Goal: Task Accomplishment & Management: Manage account settings

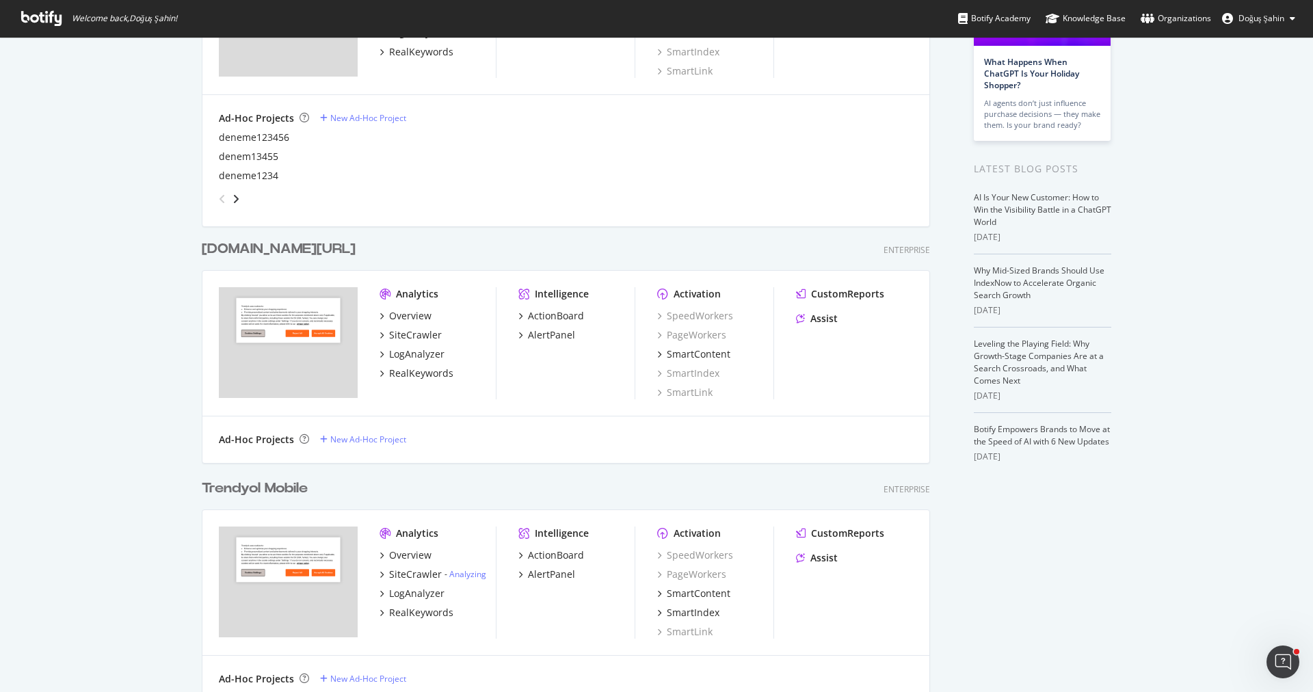
scroll to position [568, 0]
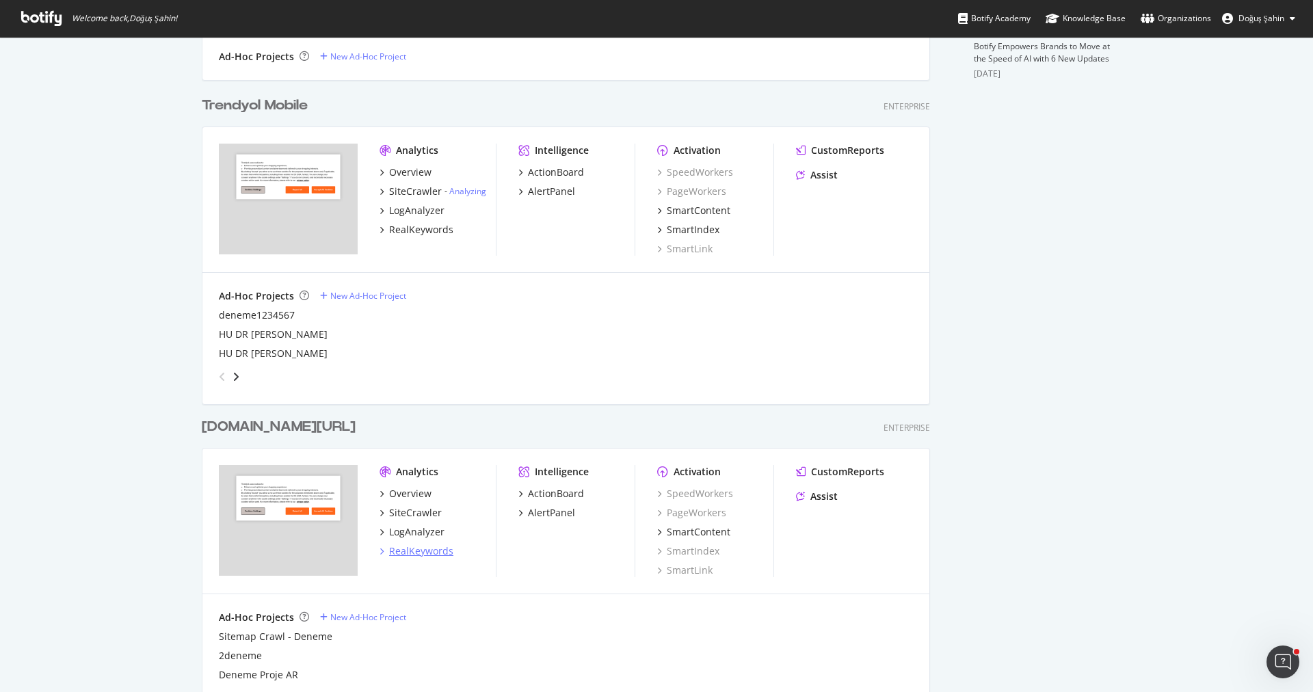
click at [429, 553] on div "RealKeywords" at bounding box center [421, 551] width 64 height 14
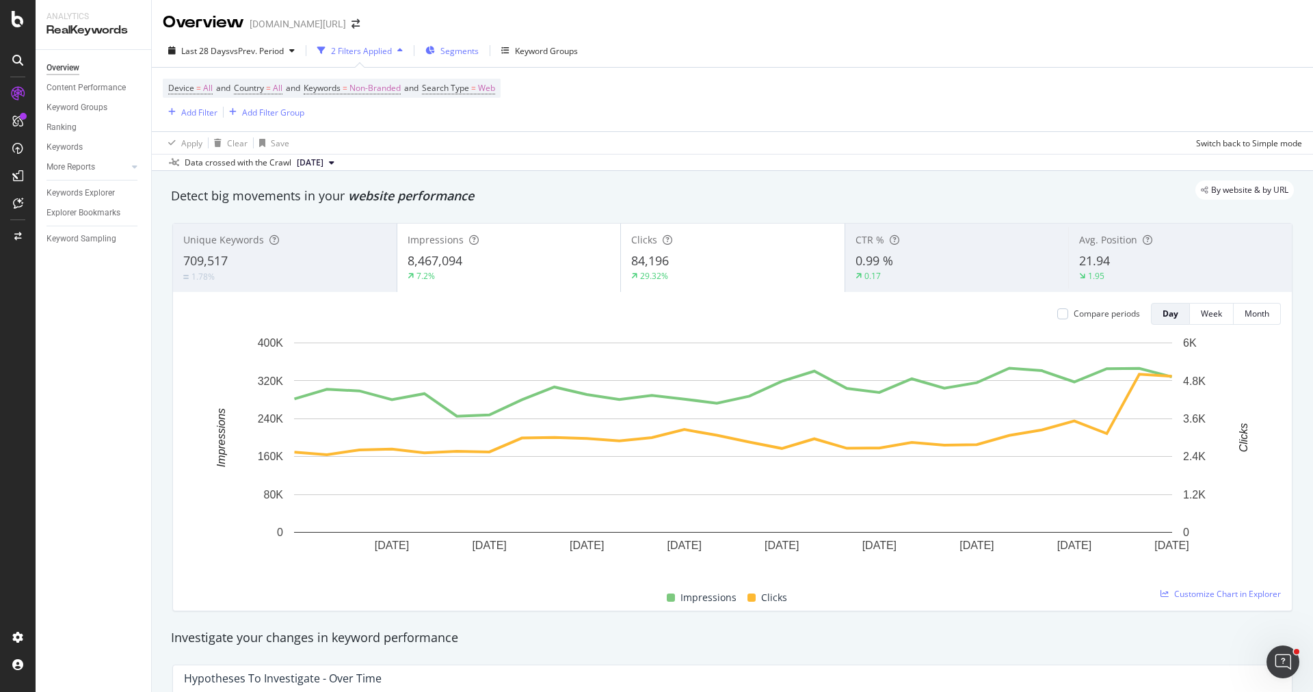
click at [440, 46] on div "Segments" at bounding box center [451, 50] width 53 height 21
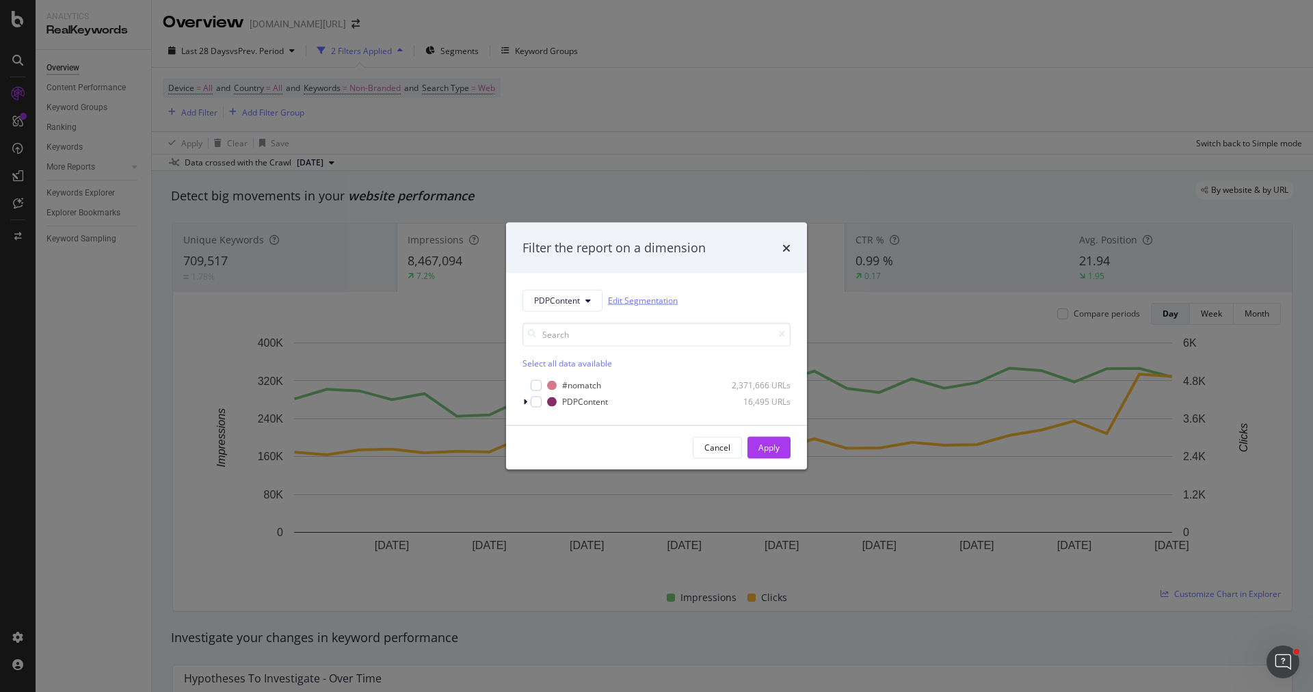
click at [661, 305] on link "Edit Segmentation" at bounding box center [643, 300] width 70 height 14
click at [554, 310] on button "PDPContent" at bounding box center [562, 300] width 80 height 22
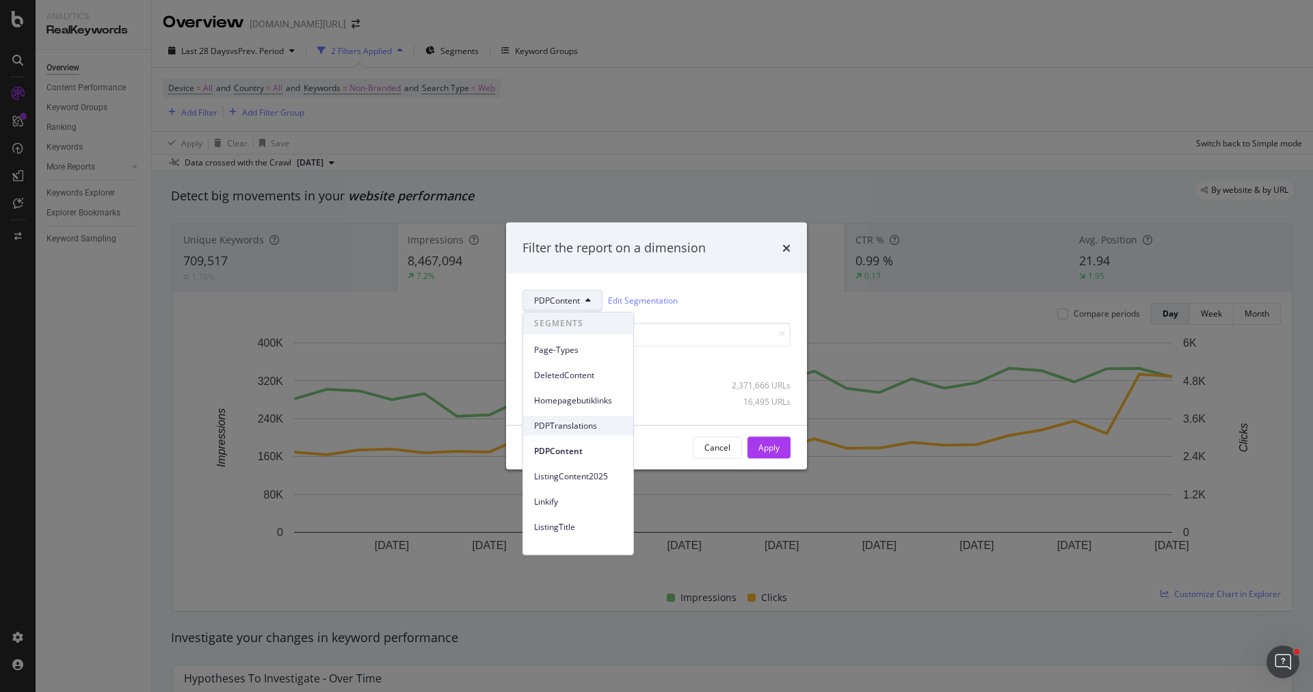
scroll to position [59, 0]
click at [581, 462] on span "ListingTitle" at bounding box center [578, 468] width 88 height 12
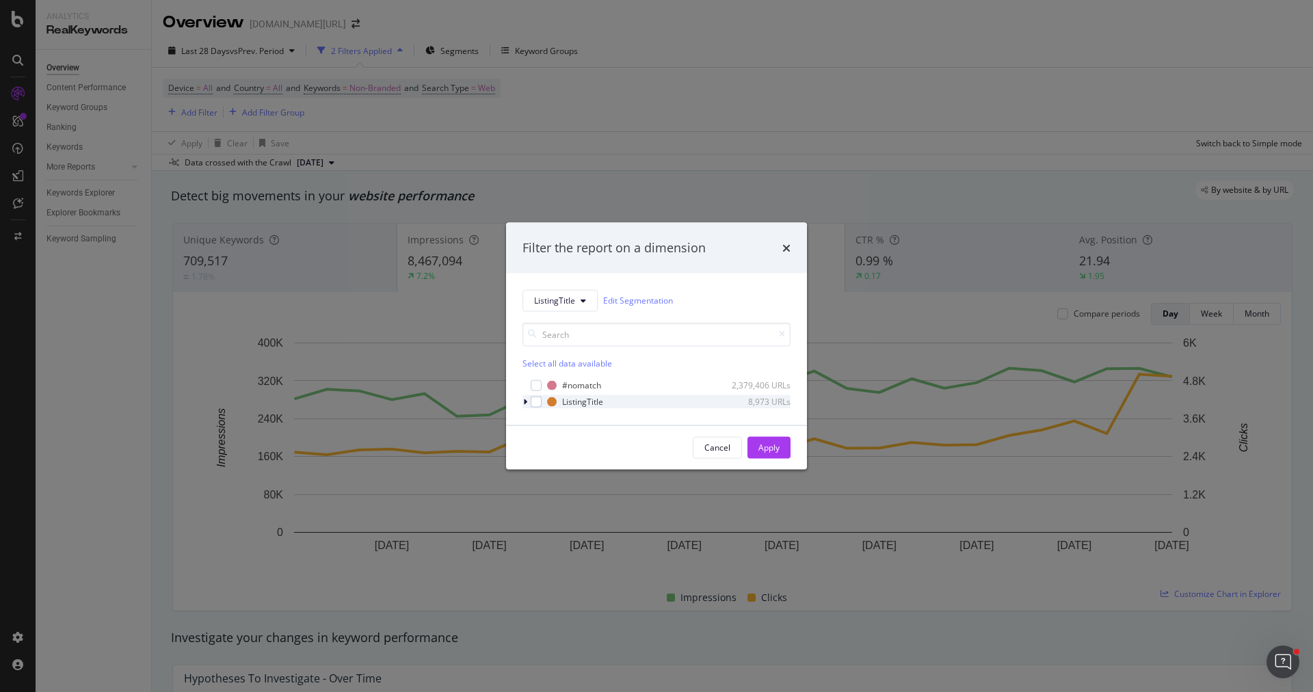
click at [527, 401] on div "modal" at bounding box center [526, 402] width 8 height 14
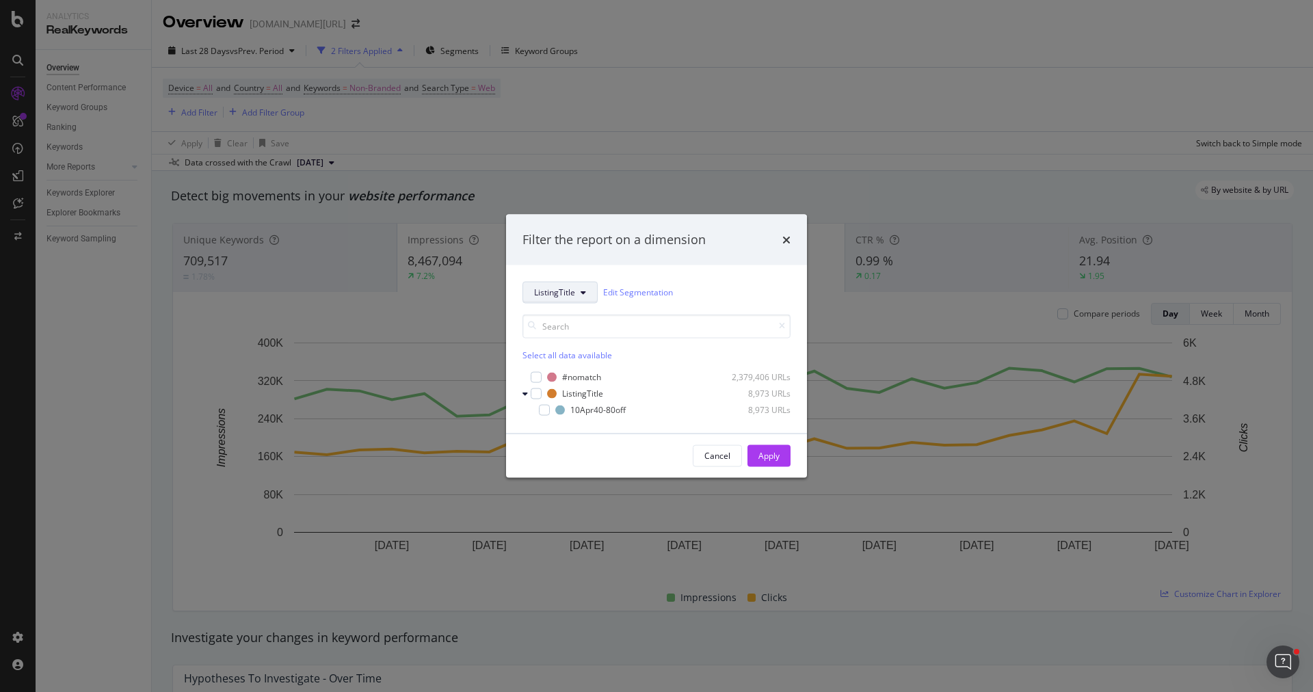
click at [569, 289] on span "ListingTitle" at bounding box center [554, 293] width 41 height 12
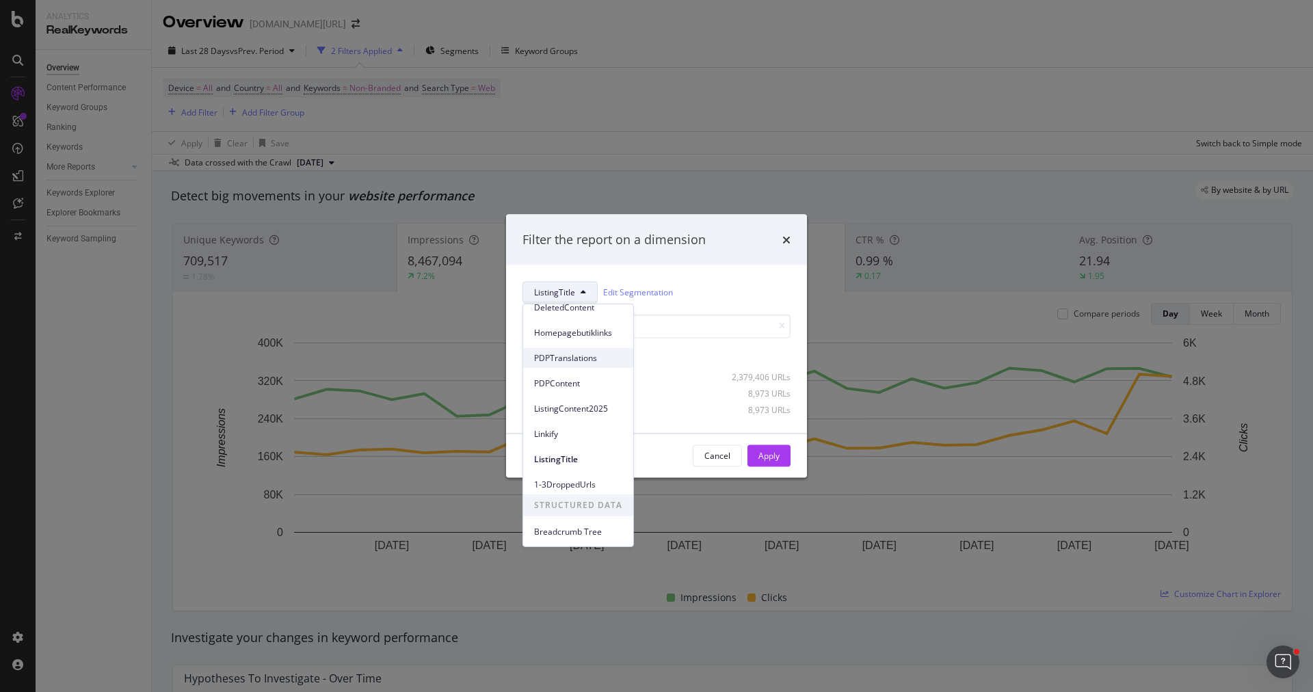
click at [589, 409] on span "ListingContent2025" at bounding box center [578, 408] width 88 height 12
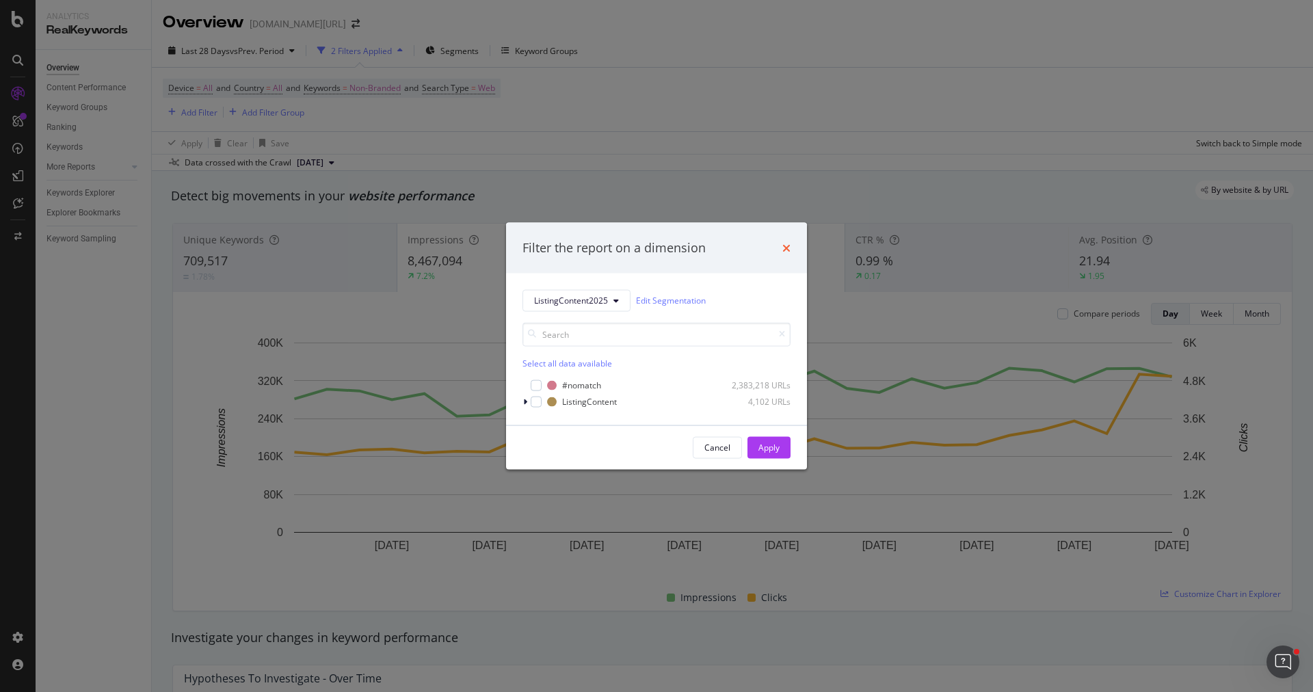
click at [784, 250] on icon "times" at bounding box center [786, 247] width 8 height 11
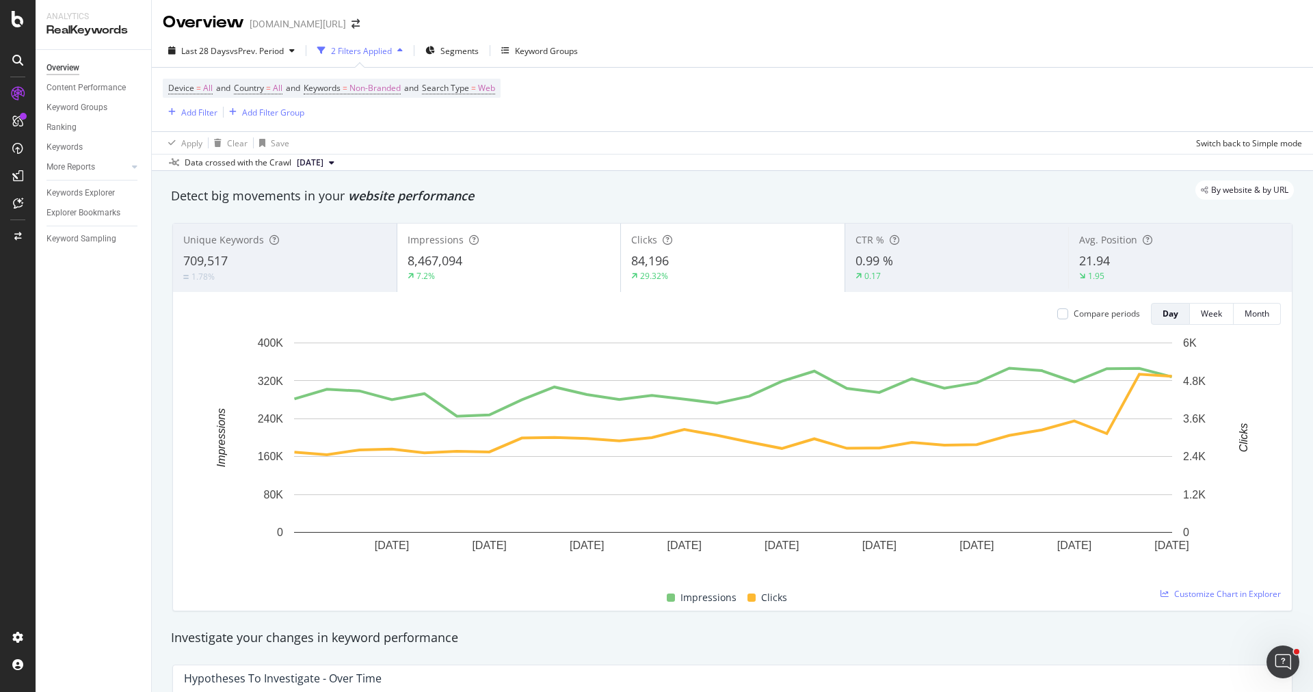
click at [275, 256] on div "709,517" at bounding box center [284, 261] width 203 height 18
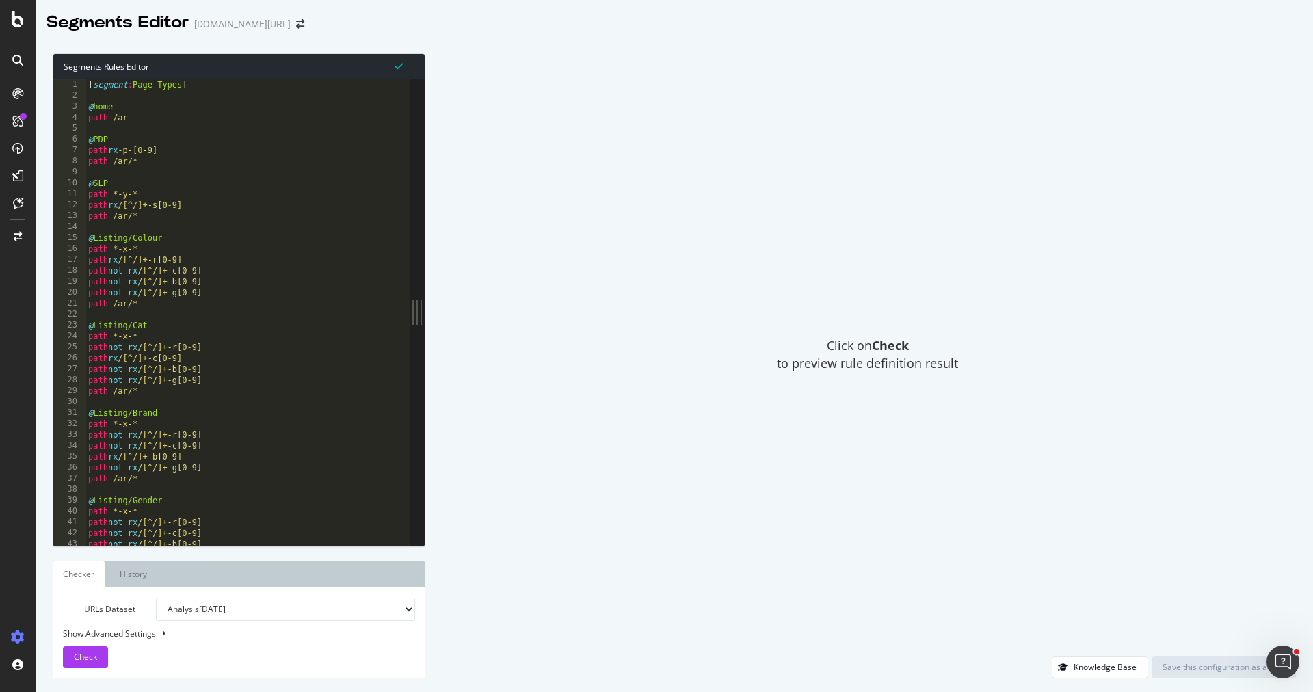
click at [316, 330] on div "[ segment : Page-Types ] @ home path /ar @ PDP path rx -p-[0-9] path /ar/* @ SL…" at bounding box center [656, 324] width 1143 height 490
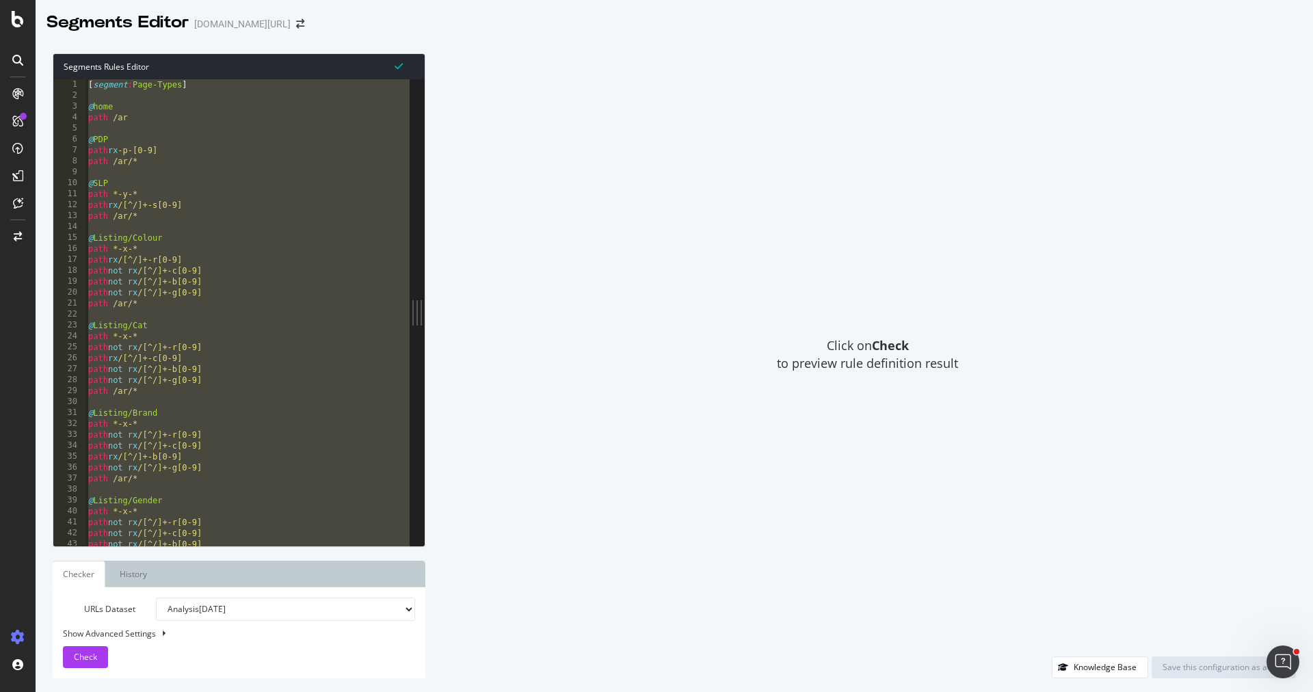
click at [279, 375] on div "[ segment : Page-Types ] @ home path /ar @ PDP path rx -p-[0-9] path /ar/* @ SL…" at bounding box center [656, 324] width 1143 height 490
paste textarea "Cursor at row 32482"
type textarea ")"
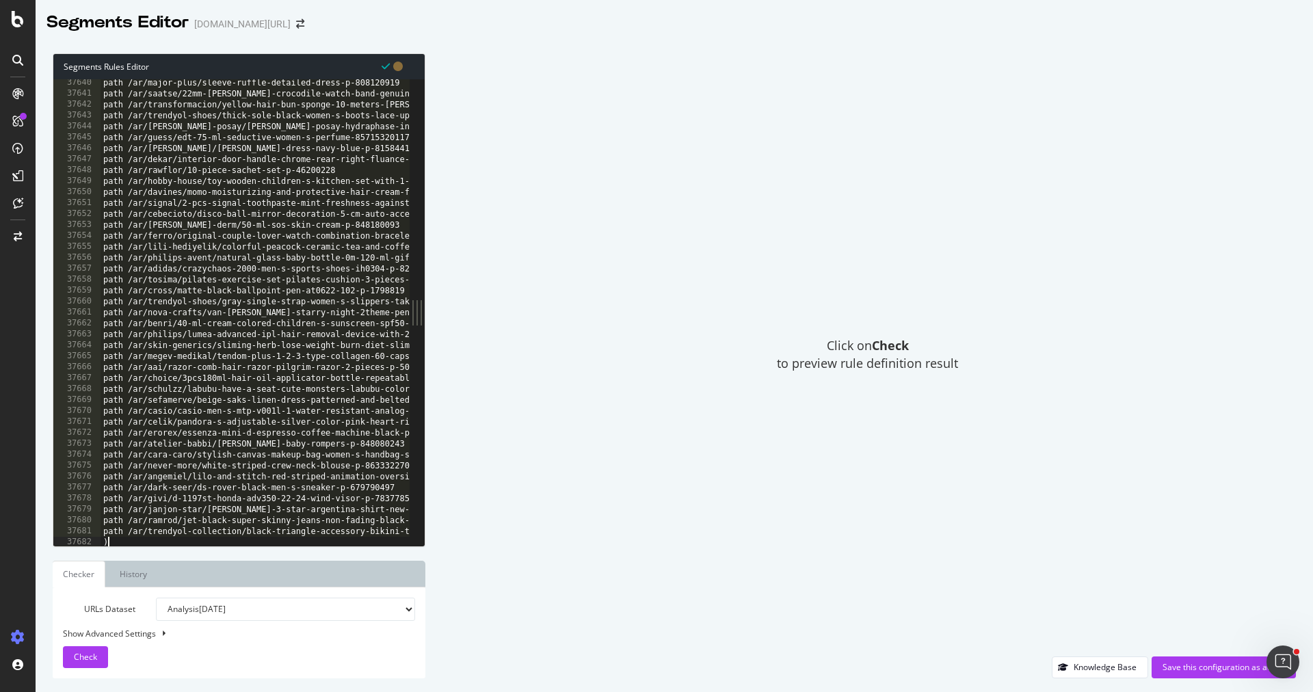
scroll to position [21940, 0]
click at [1213, 664] on div "Save this configuration as active" at bounding box center [1224, 667] width 122 height 12
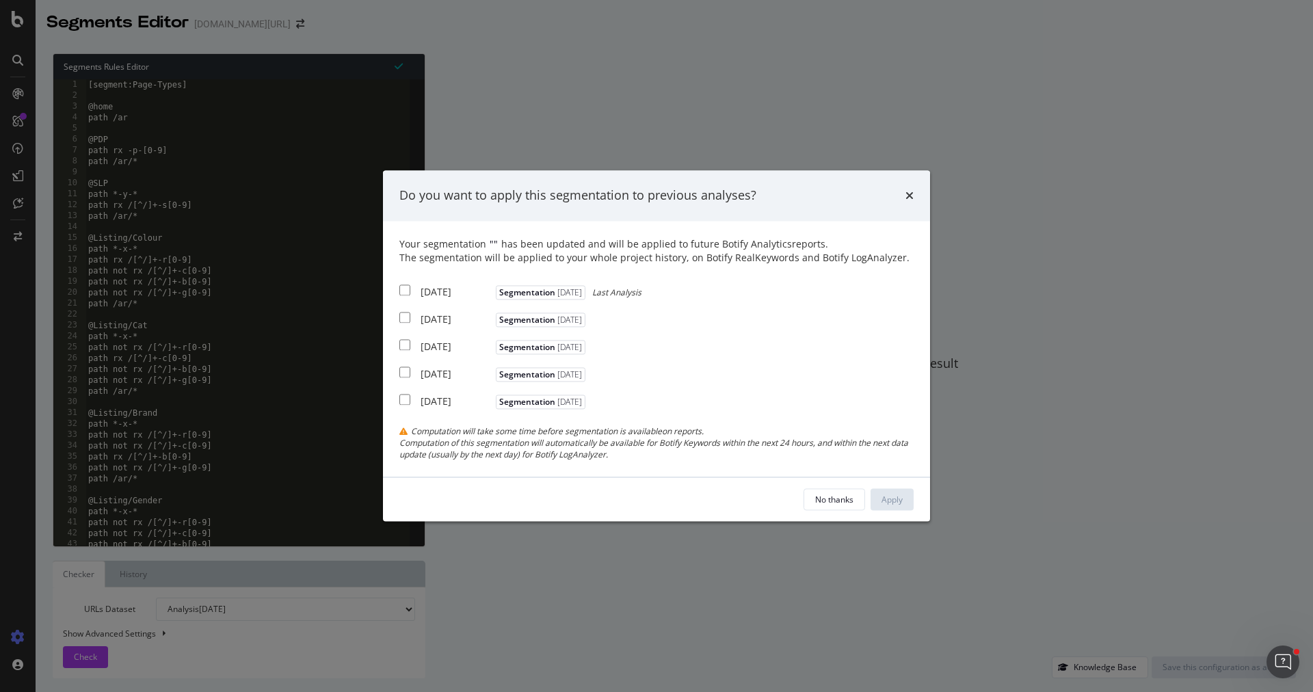
click at [469, 291] on div "[DATE]" at bounding box center [457, 292] width 72 height 14
checkbox input "true"
click at [468, 324] on div "[DATE]" at bounding box center [457, 320] width 72 height 14
checkbox input "true"
click at [466, 353] on div "[DATE]" at bounding box center [457, 347] width 72 height 14
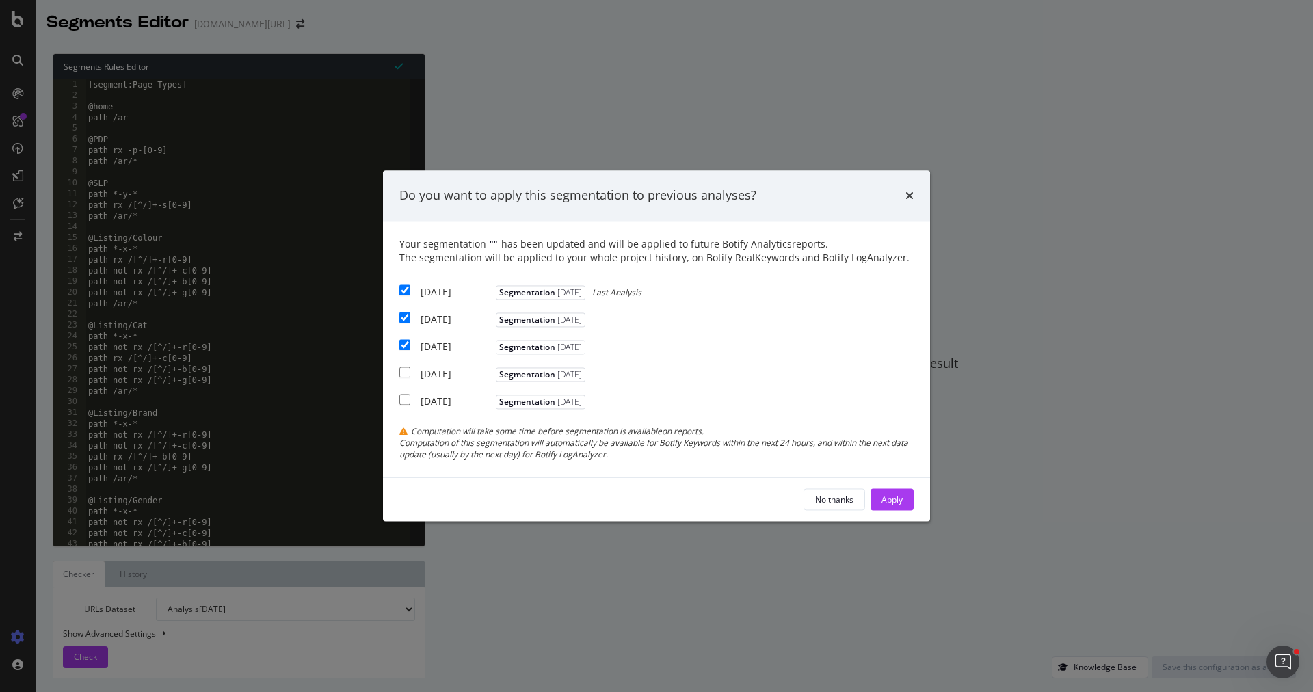
checkbox input "true"
click at [873, 490] on button "Apply" at bounding box center [892, 500] width 43 height 22
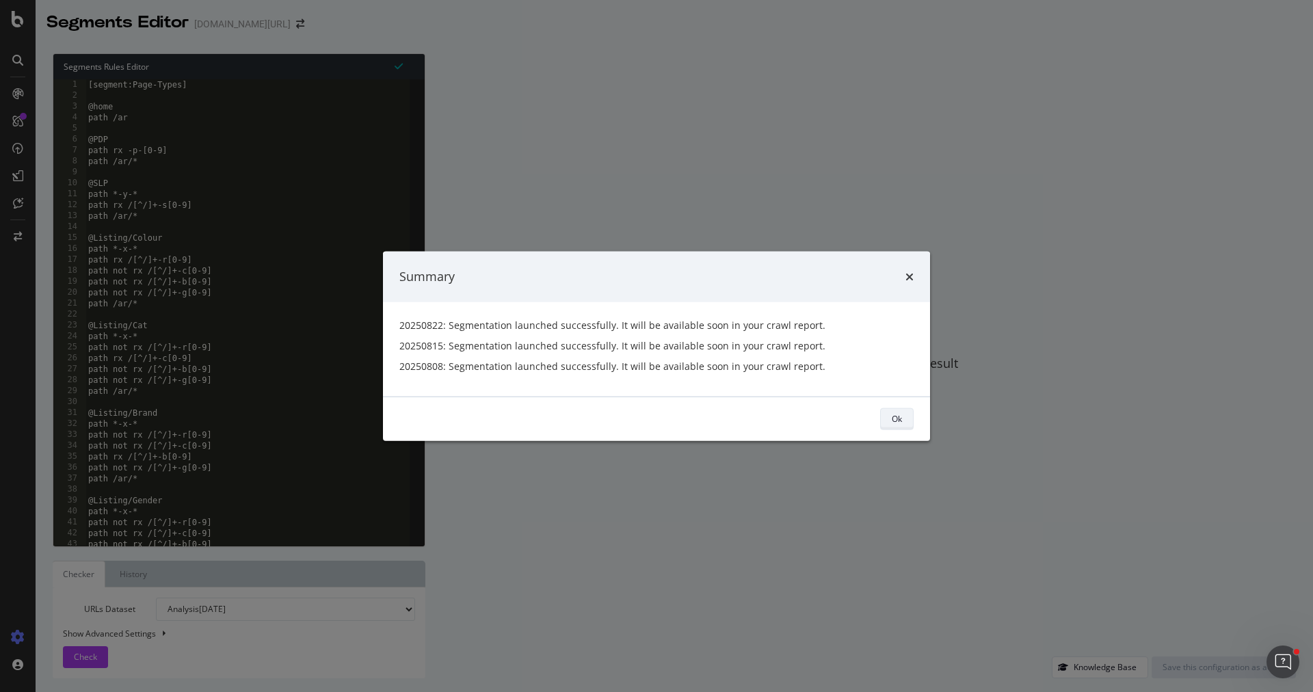
click at [902, 421] on button "Ok" at bounding box center [897, 419] width 34 height 22
